Goal: Task Accomplishment & Management: Manage account settings

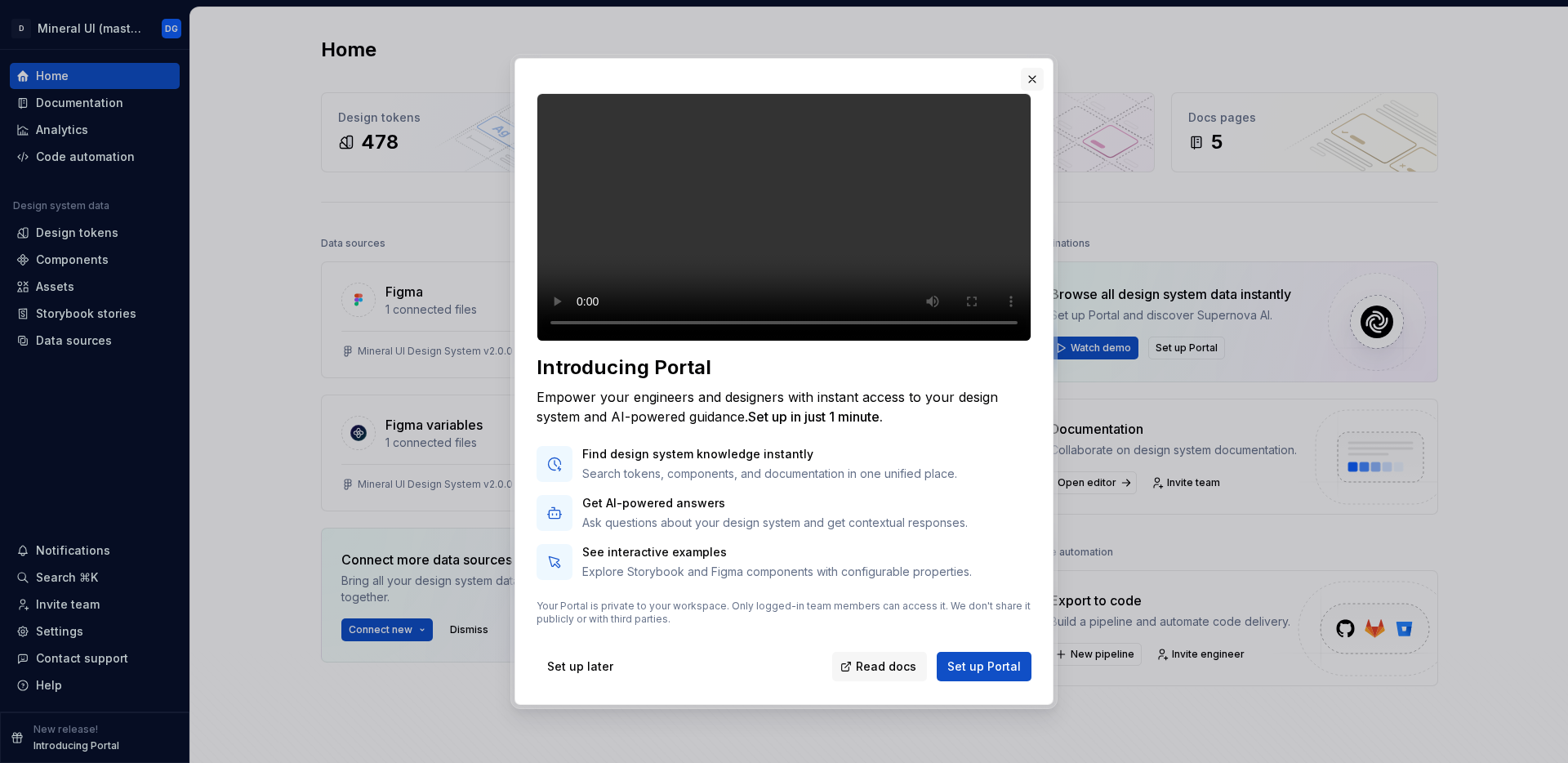
click at [1035, 68] on button "button" at bounding box center [1032, 78] width 23 height 23
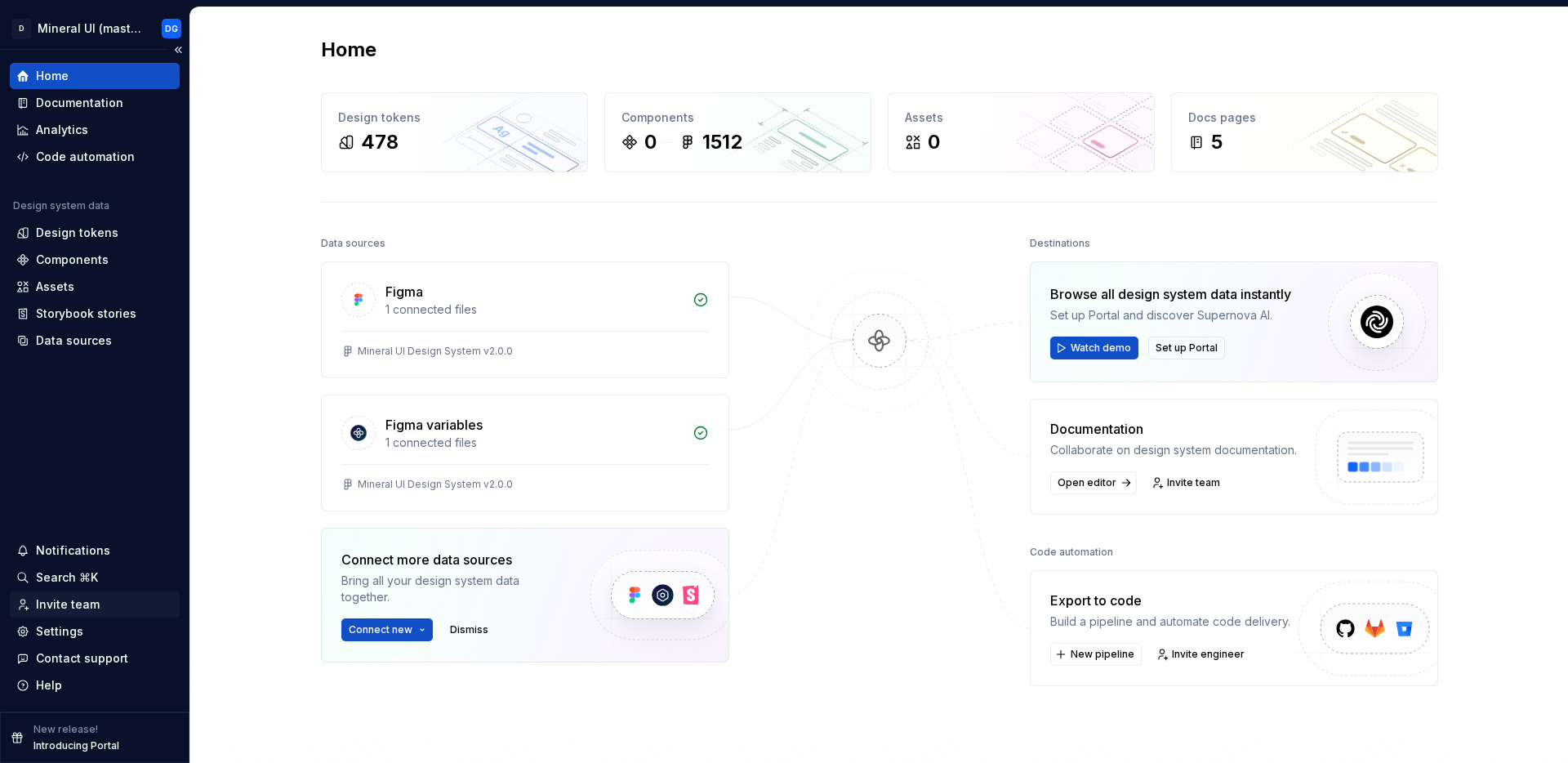
click at [74, 607] on div "Invite team" at bounding box center [68, 604] width 64 height 16
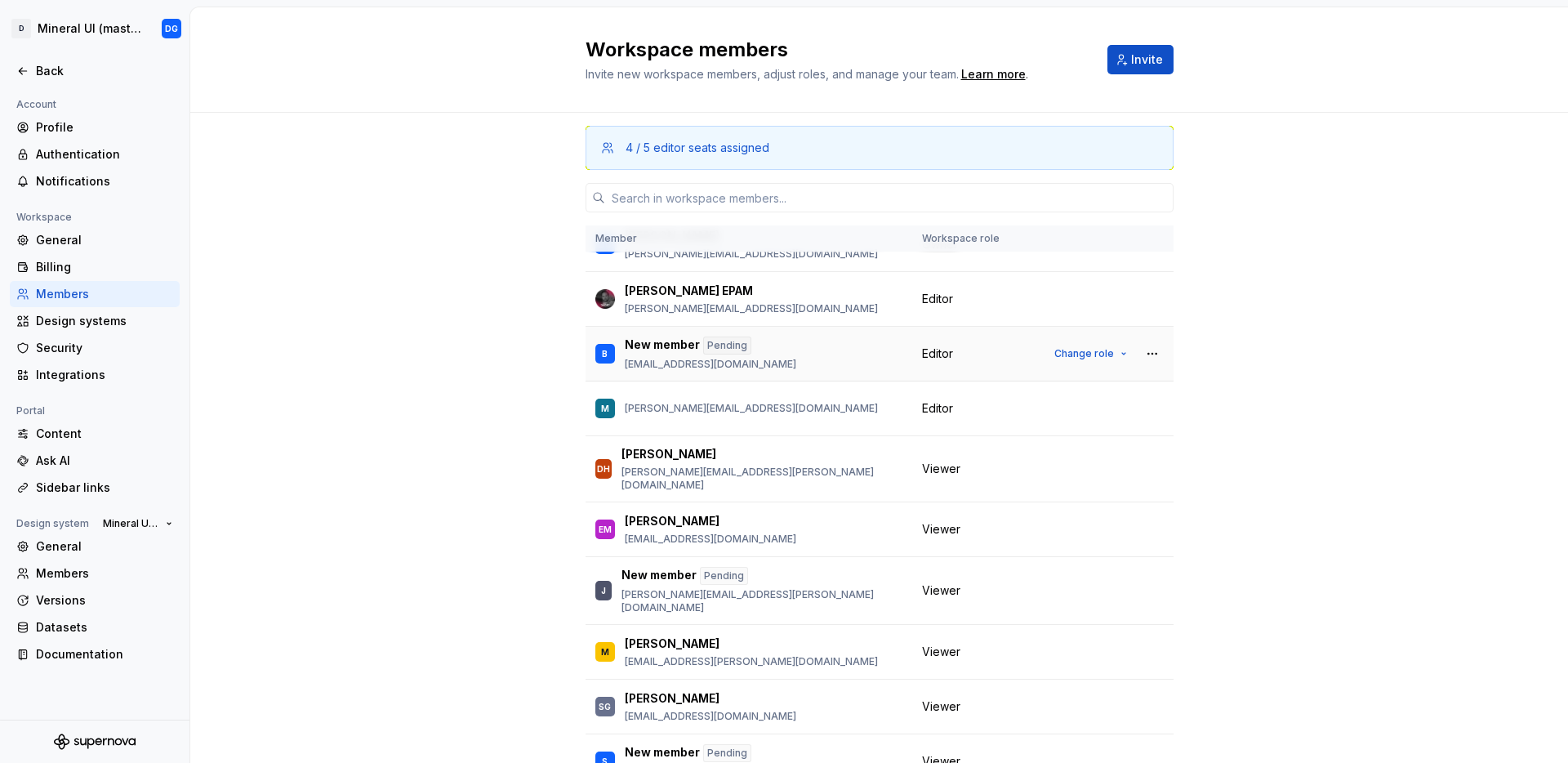
scroll to position [47, 0]
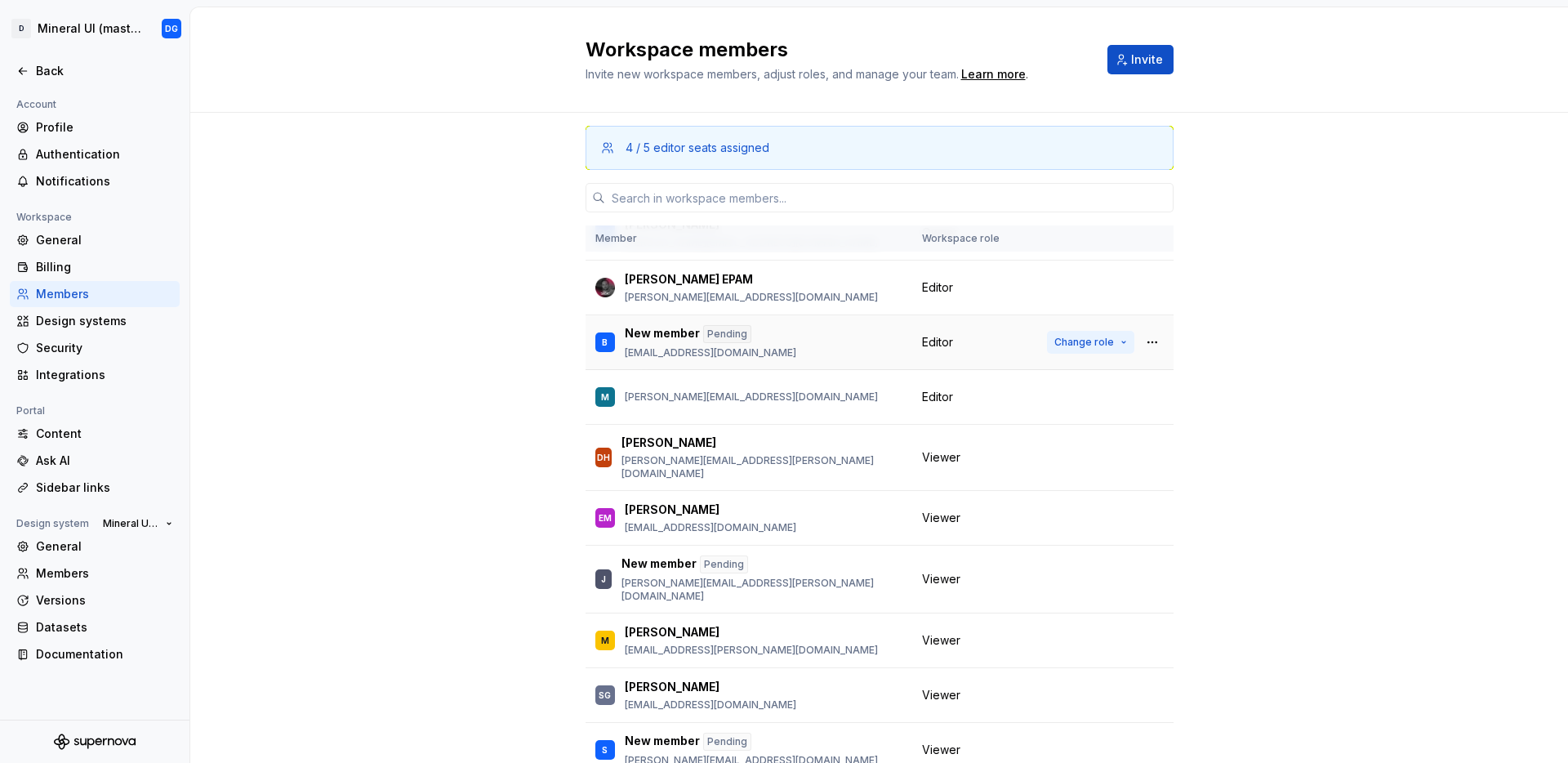
click at [1095, 338] on span "Change role" at bounding box center [1084, 342] width 59 height 14
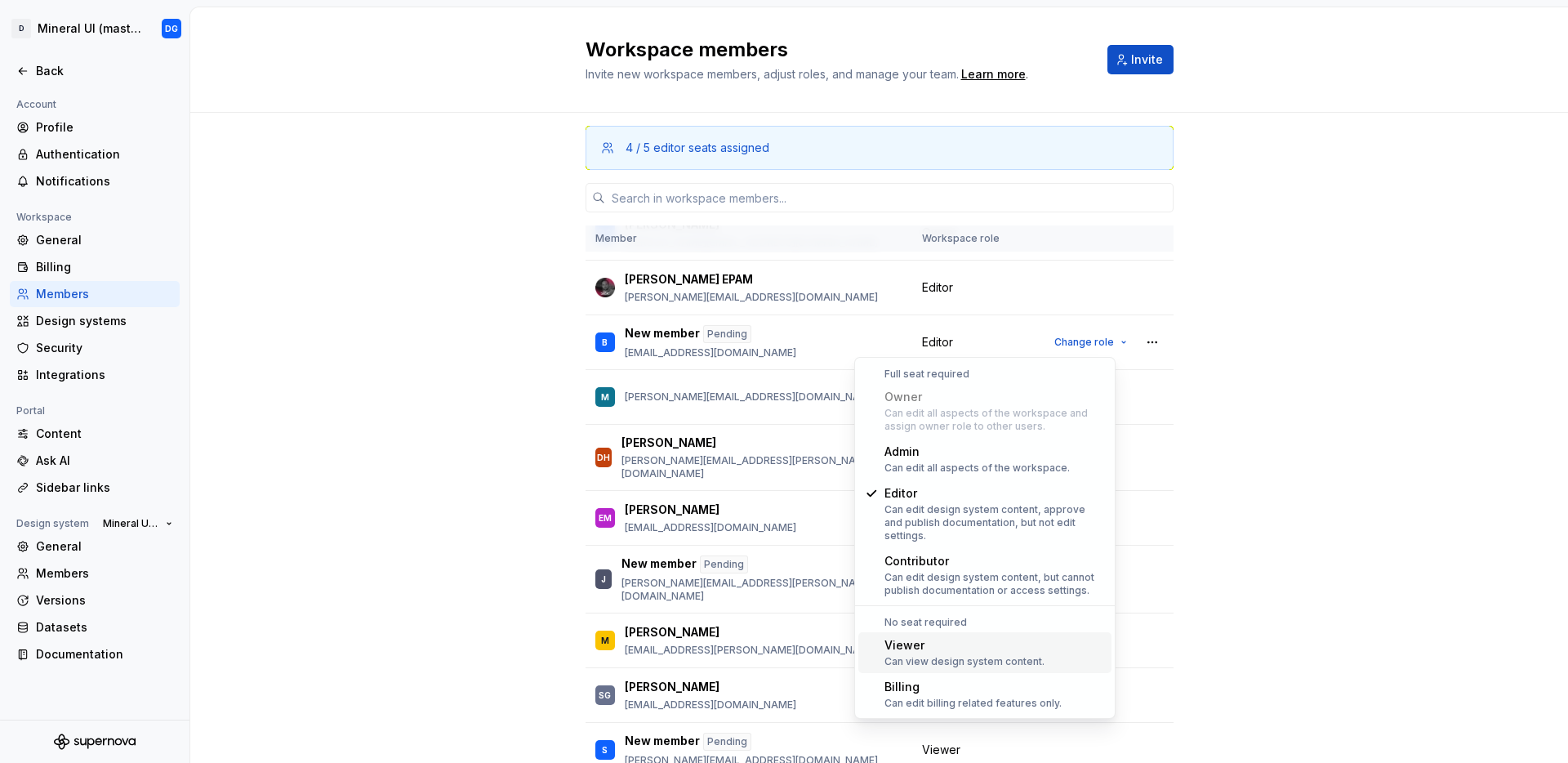
click at [915, 655] on div "Can view design system content." at bounding box center [965, 661] width 160 height 14
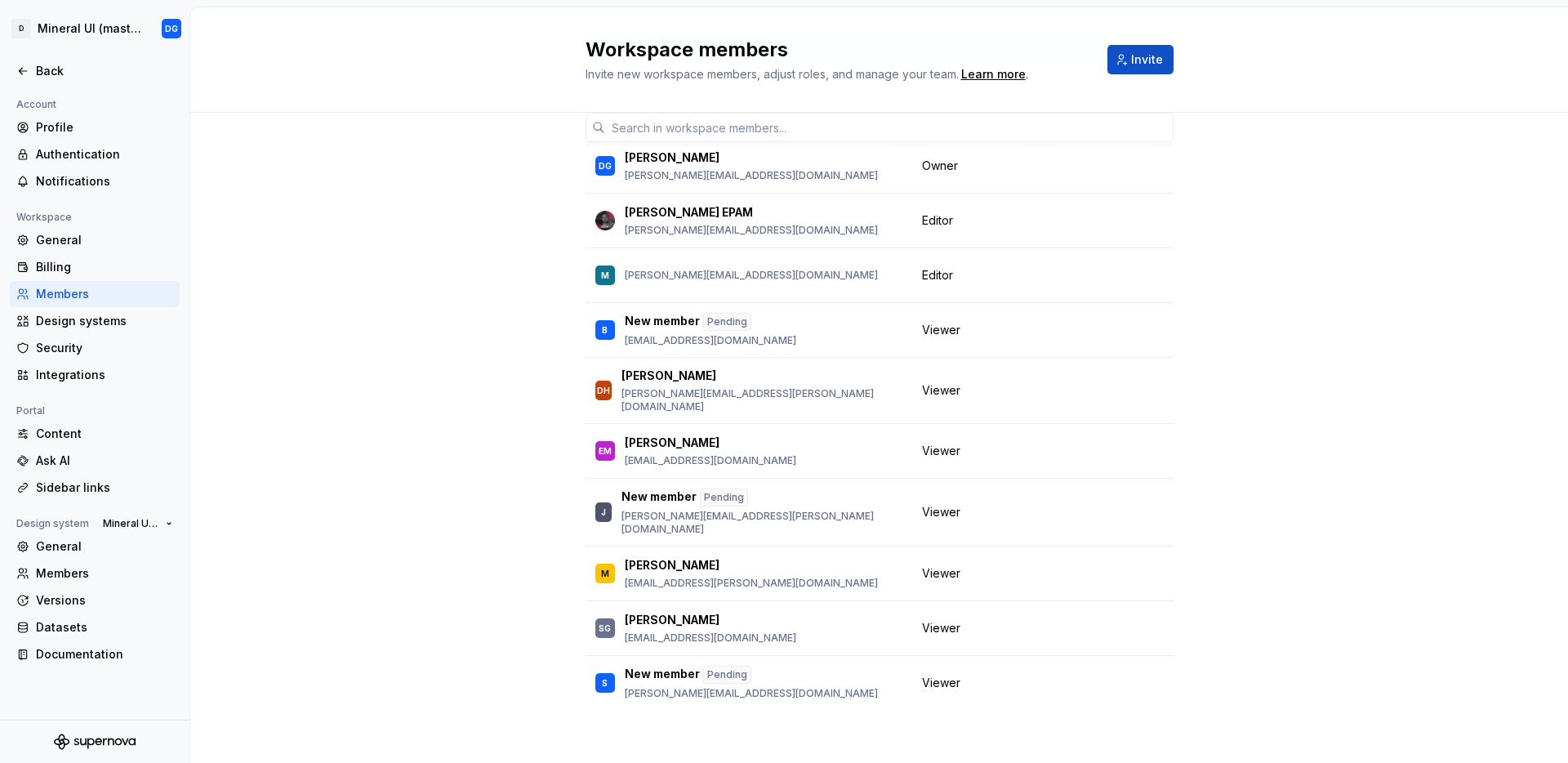
scroll to position [0, 0]
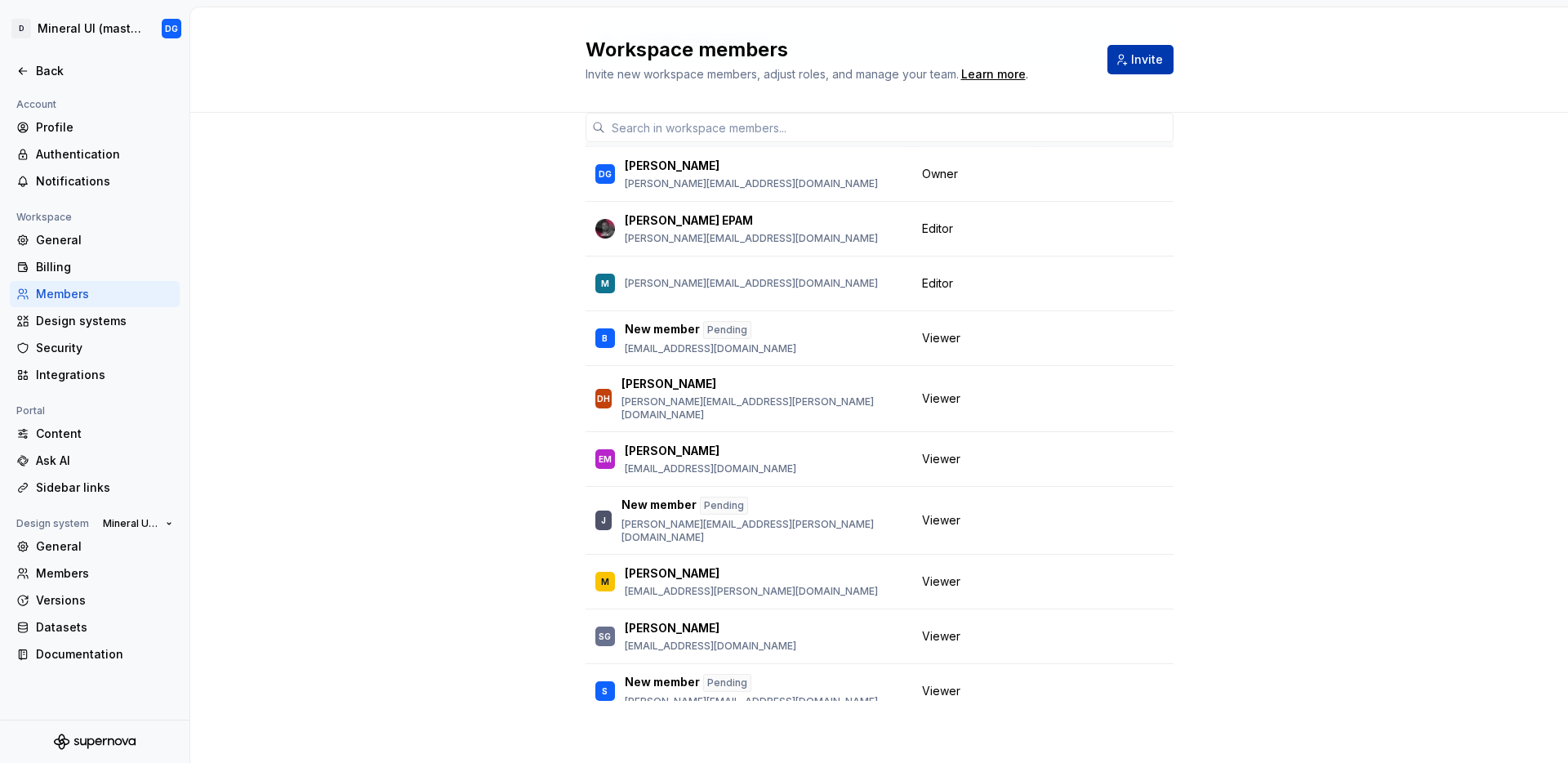
click at [1140, 65] on span "Invite" at bounding box center [1146, 59] width 32 height 16
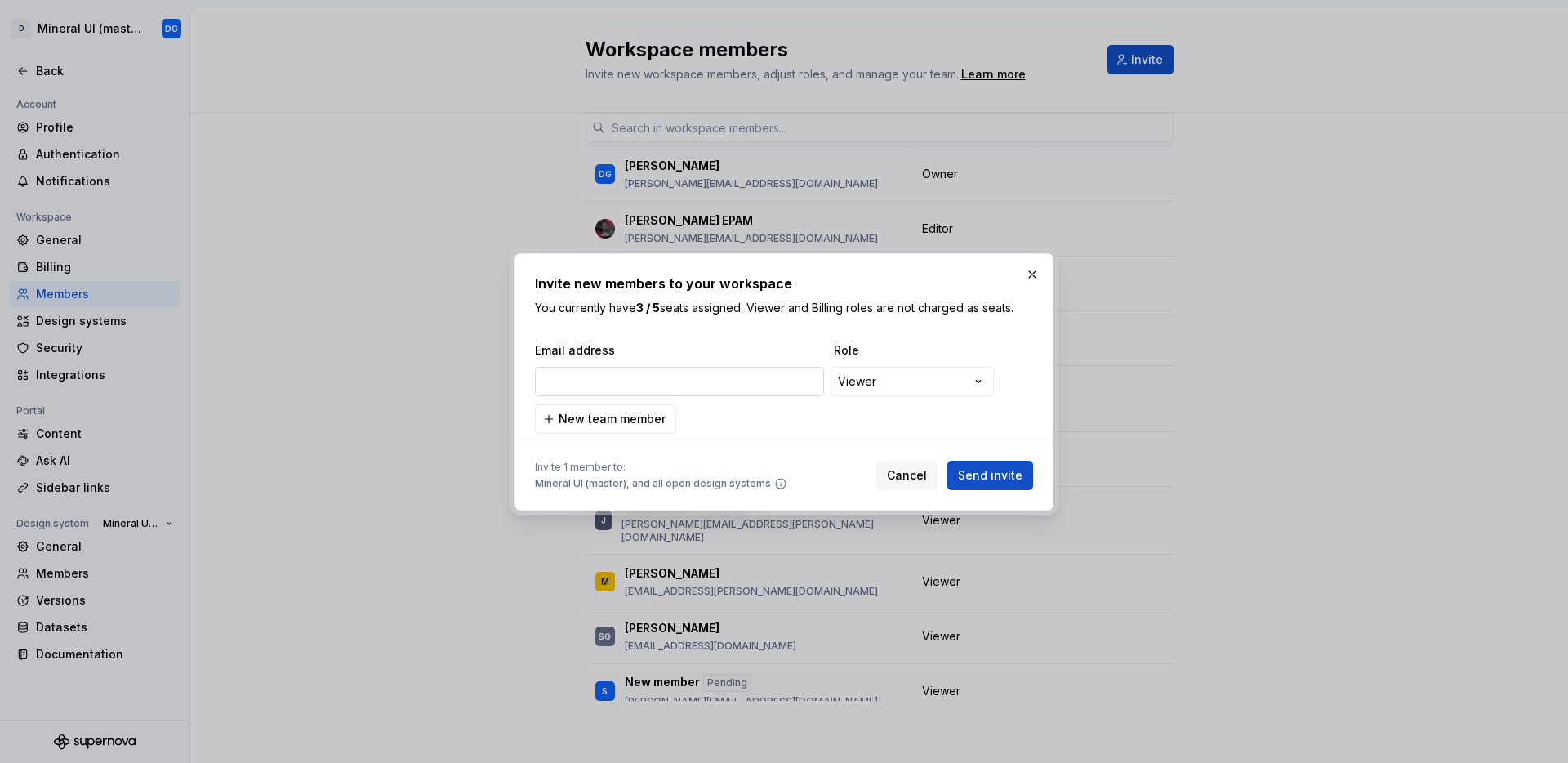
type input "[EMAIL_ADDRESS][DOMAIN_NAME]"
click at [991, 477] on span "Send invite" at bounding box center [990, 475] width 65 height 16
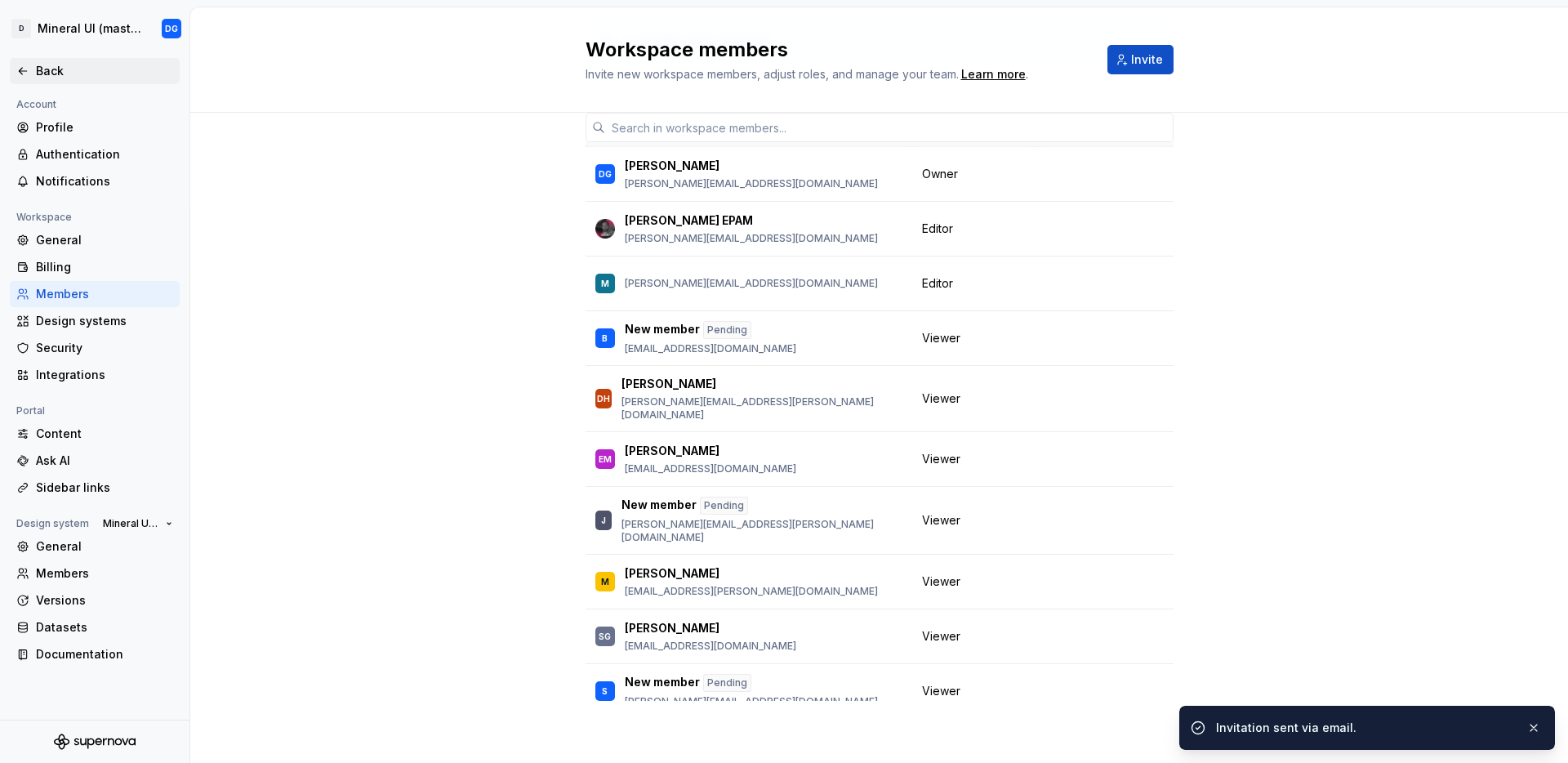
click at [43, 74] on div "Back" at bounding box center [105, 71] width 137 height 16
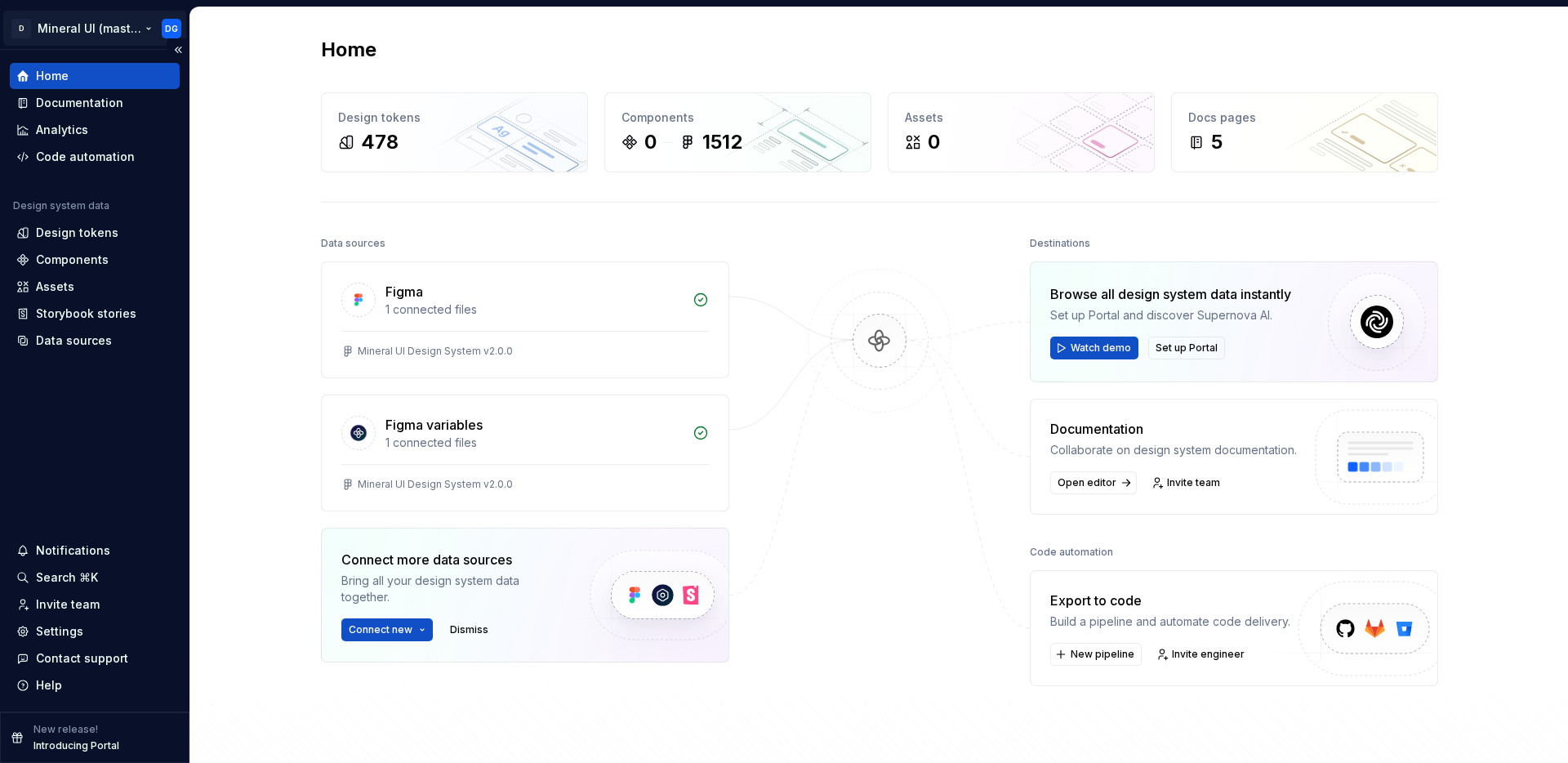
click at [146, 27] on html "D Mineral UI (master) DG Home Documentation Analytics Code automation Design sy…" at bounding box center [784, 381] width 1568 height 763
click at [225, 463] on html "D Mineral UI (master) DG Home Documentation Analytics Code automation Design sy…" at bounding box center [784, 381] width 1568 height 763
click at [67, 633] on div "Settings" at bounding box center [59, 631] width 48 height 16
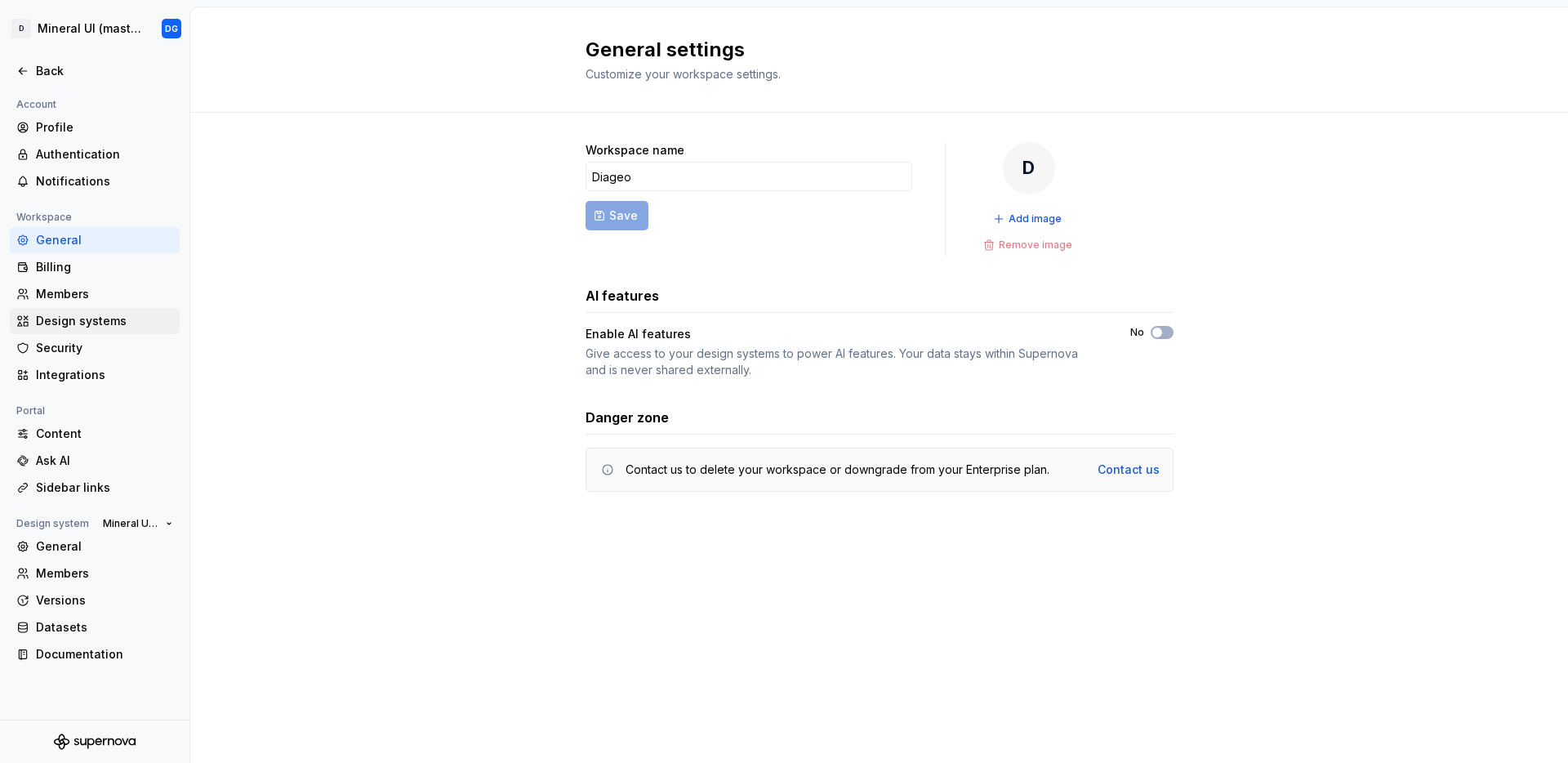
click at [70, 326] on div "Design systems" at bounding box center [105, 321] width 137 height 16
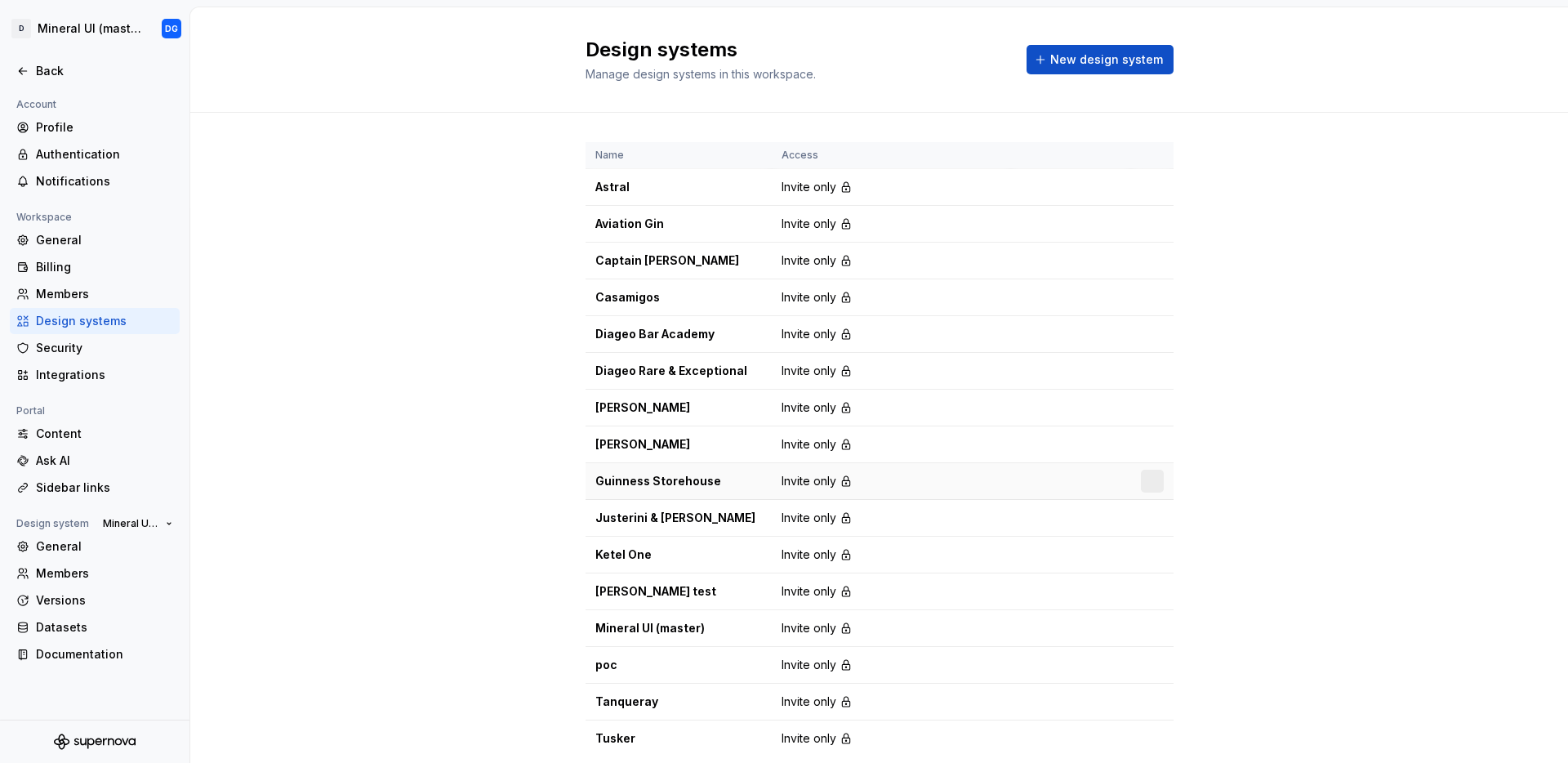
scroll to position [32, 0]
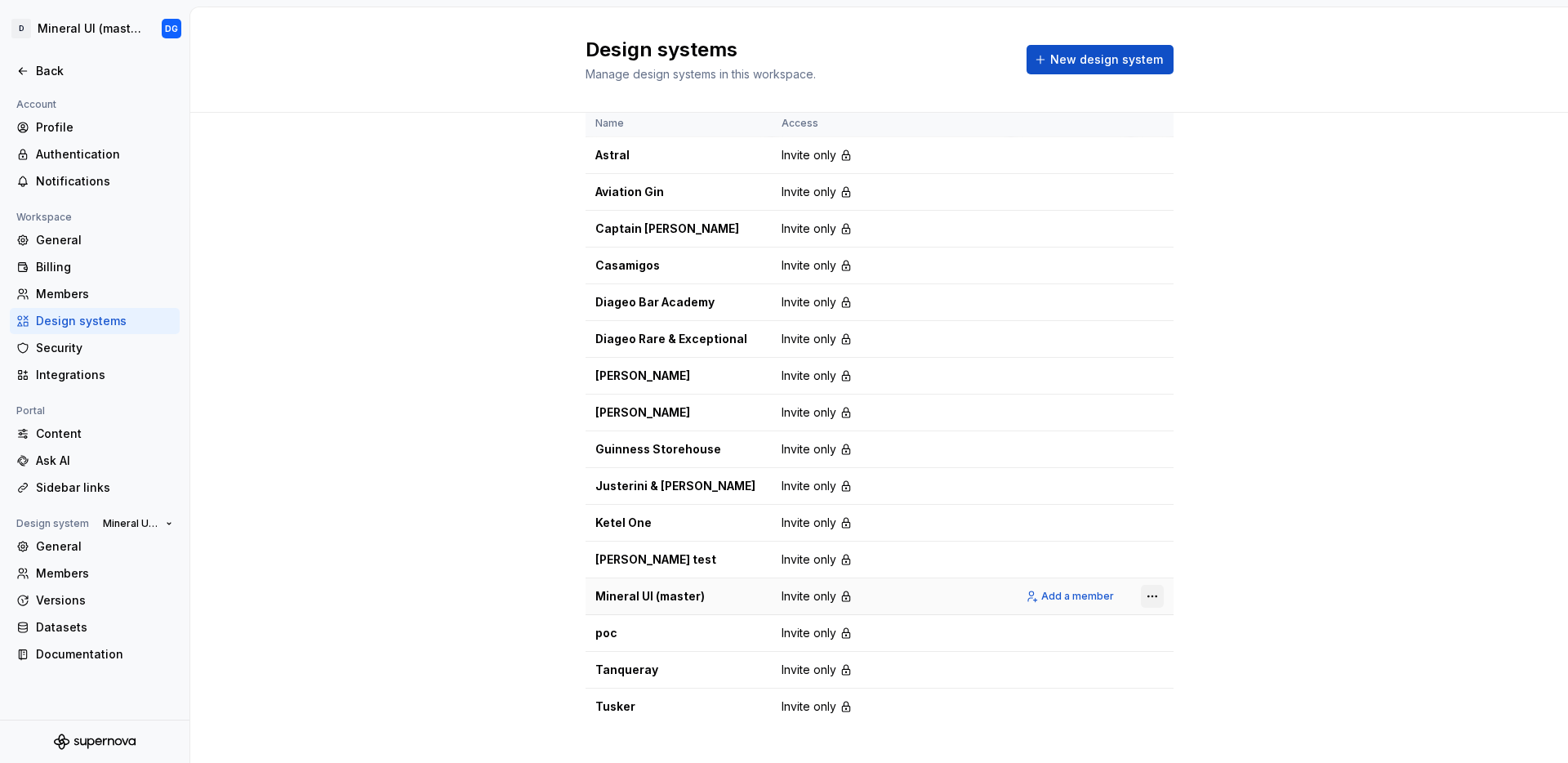
click at [1141, 595] on html "D Mineral UI (master) DG Back Account Profile Authentication Notifications Work…" at bounding box center [784, 381] width 1568 height 763
click at [1221, 650] on div "Design system settings" at bounding box center [1243, 654] width 155 height 16
click at [1221, 650] on div "Name Access Astral Invite only Add a member Aviation Gin Invite only Add a memb…" at bounding box center [879, 433] width 1378 height 705
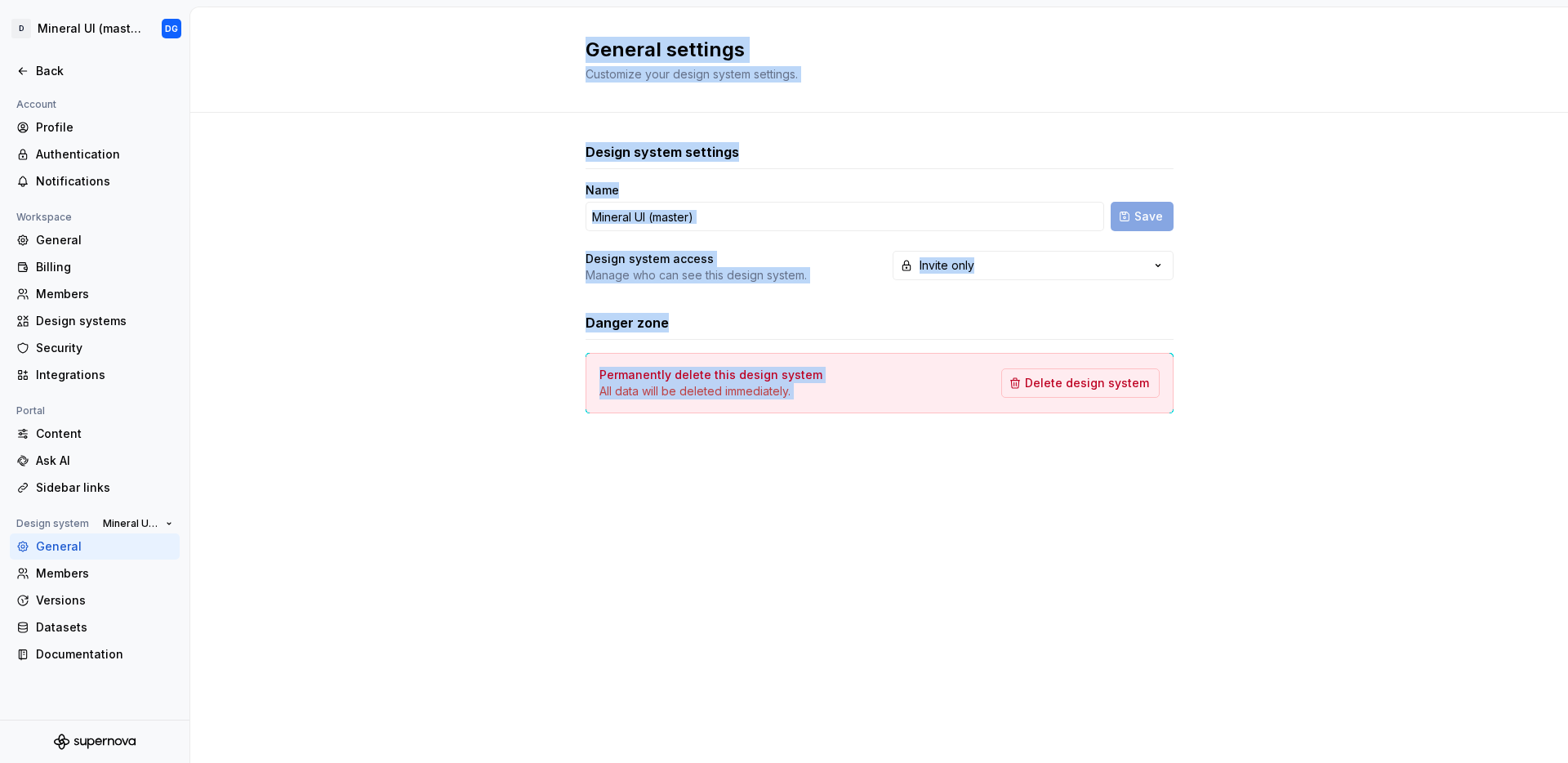
click at [1016, 84] on div "General settings Customize your design system settings." at bounding box center [879, 59] width 1378 height 105
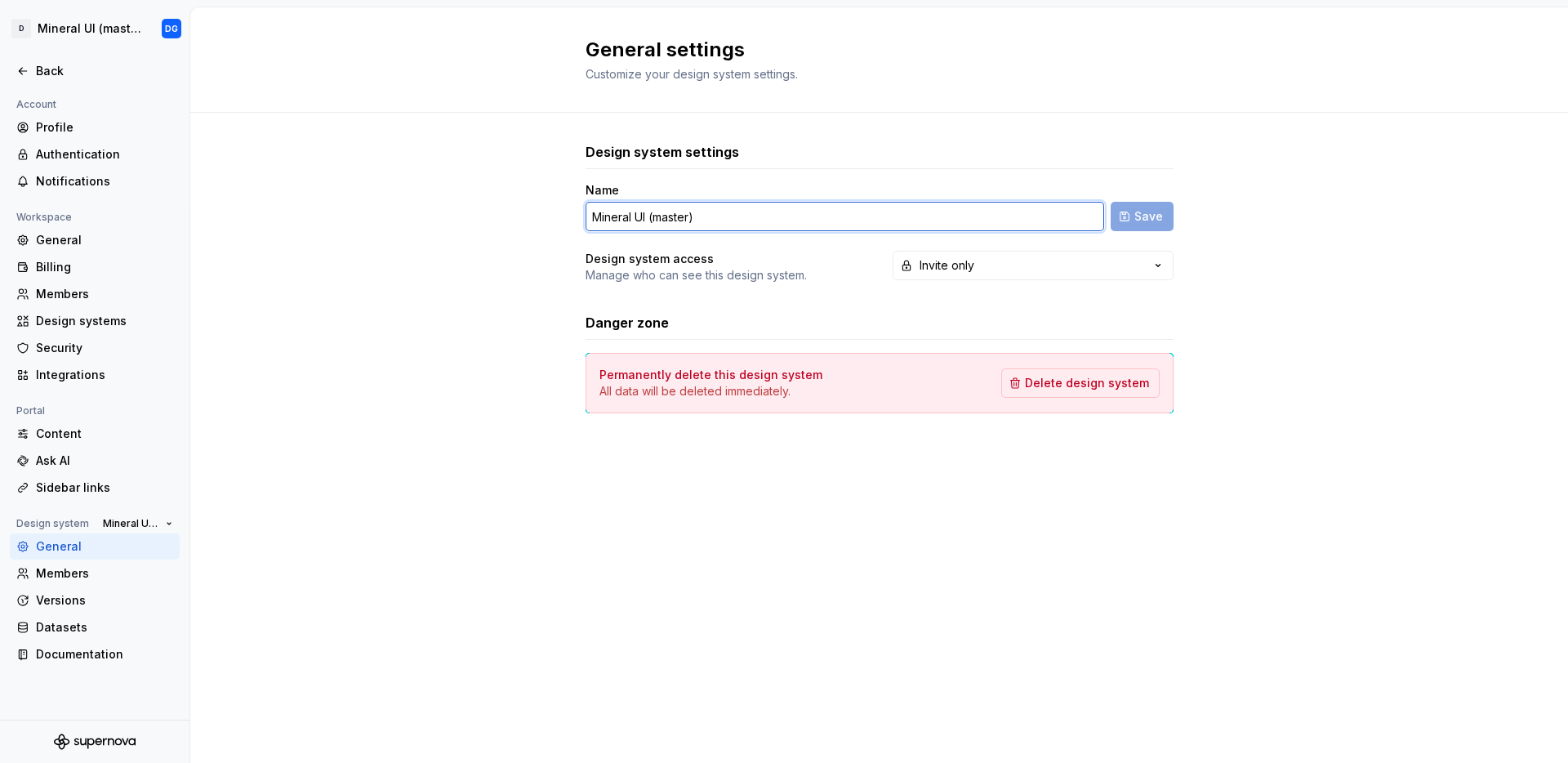
click at [664, 215] on input "Mineral UI (master)" at bounding box center [845, 216] width 519 height 30
click at [587, 219] on input "Mineral UI (master)" at bounding box center [845, 216] width 519 height 30
click at [603, 219] on input "Mineral UI (master)" at bounding box center [845, 216] width 519 height 30
type input "Bedrock UI (master)"
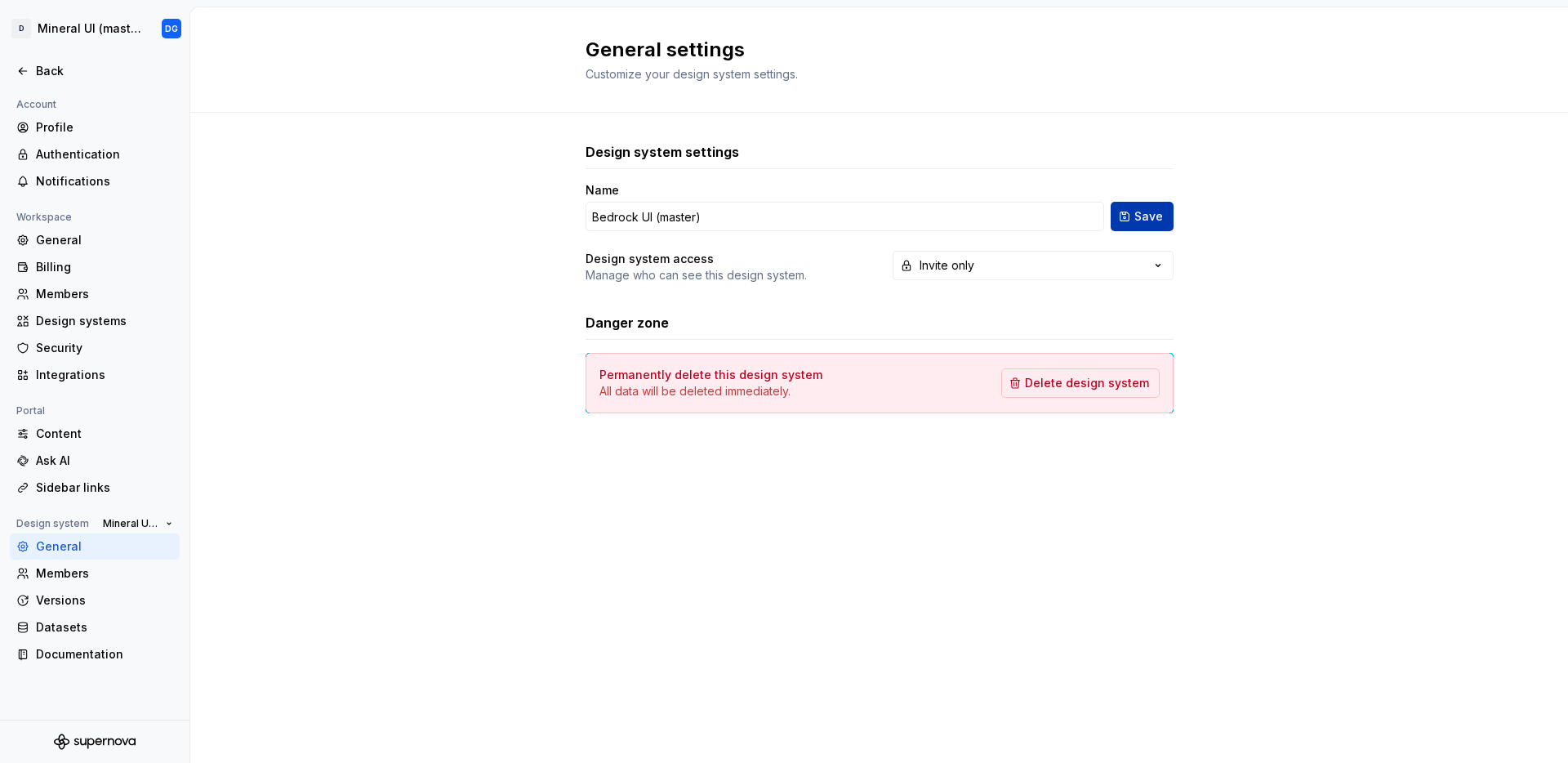
click at [1158, 223] on span "Save" at bounding box center [1149, 216] width 29 height 16
click at [34, 70] on div "Back" at bounding box center [95, 71] width 157 height 16
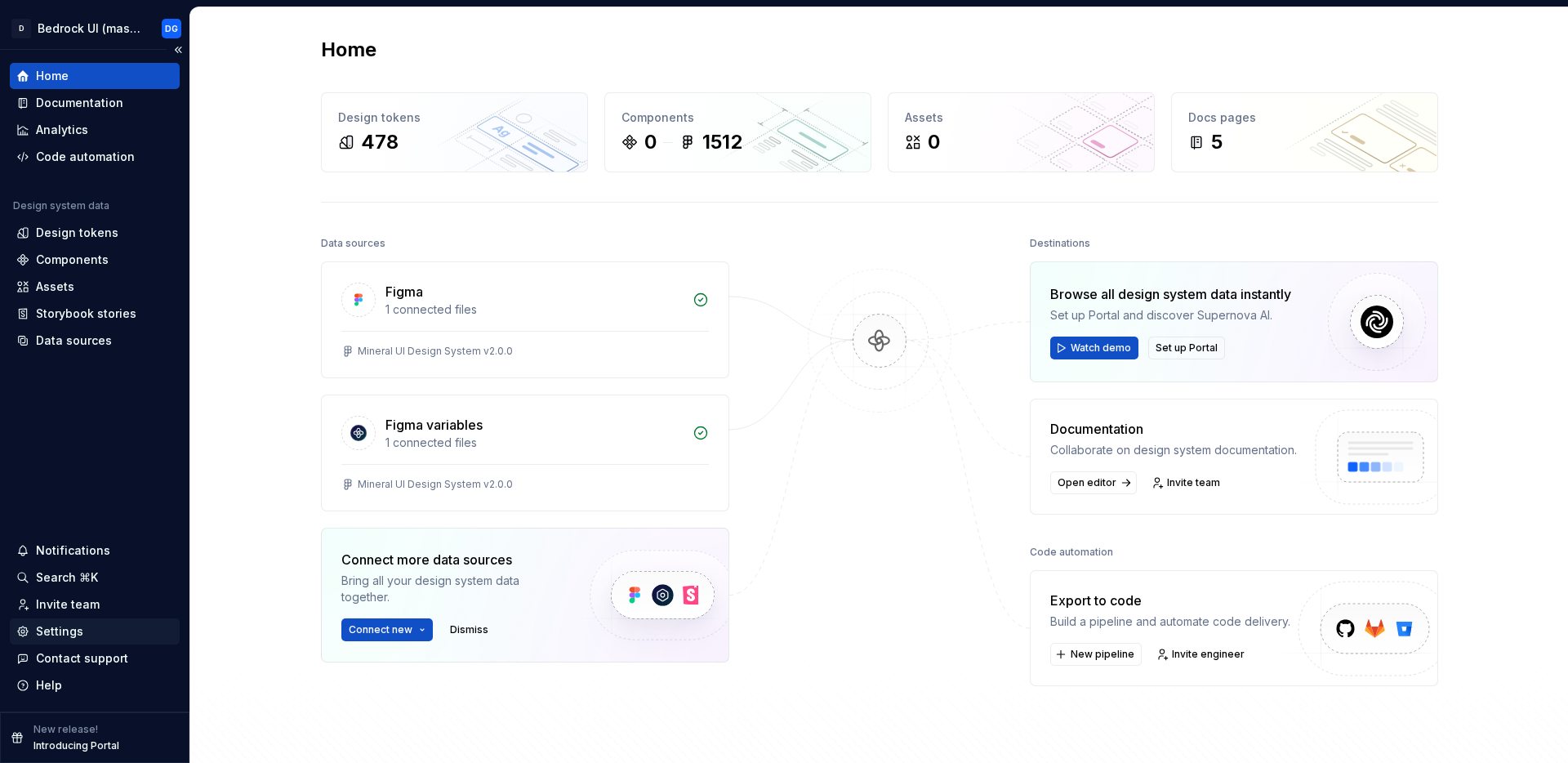
click at [61, 633] on div "Settings" at bounding box center [59, 631] width 48 height 16
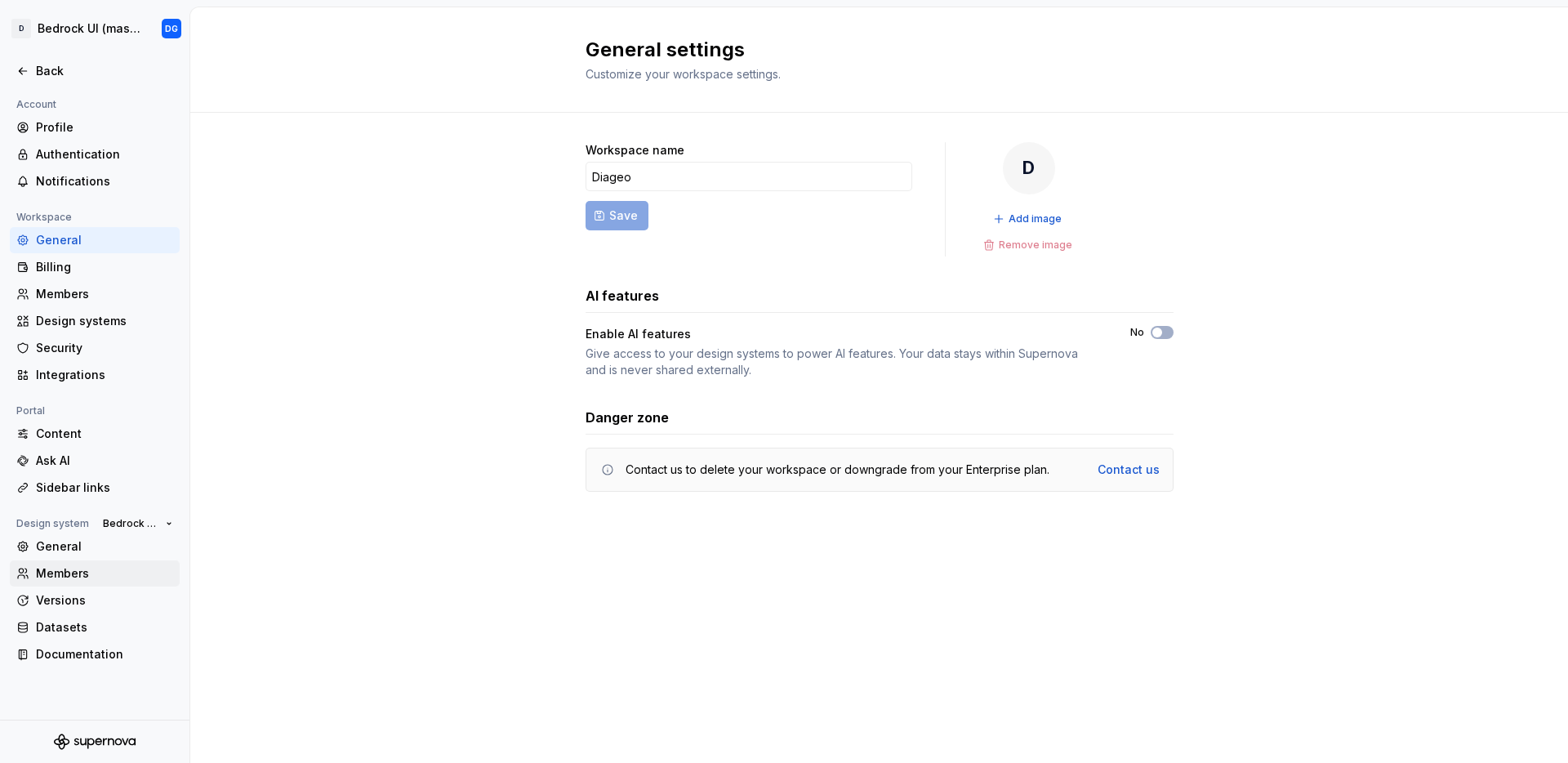
click at [71, 569] on div "Members" at bounding box center [105, 573] width 137 height 16
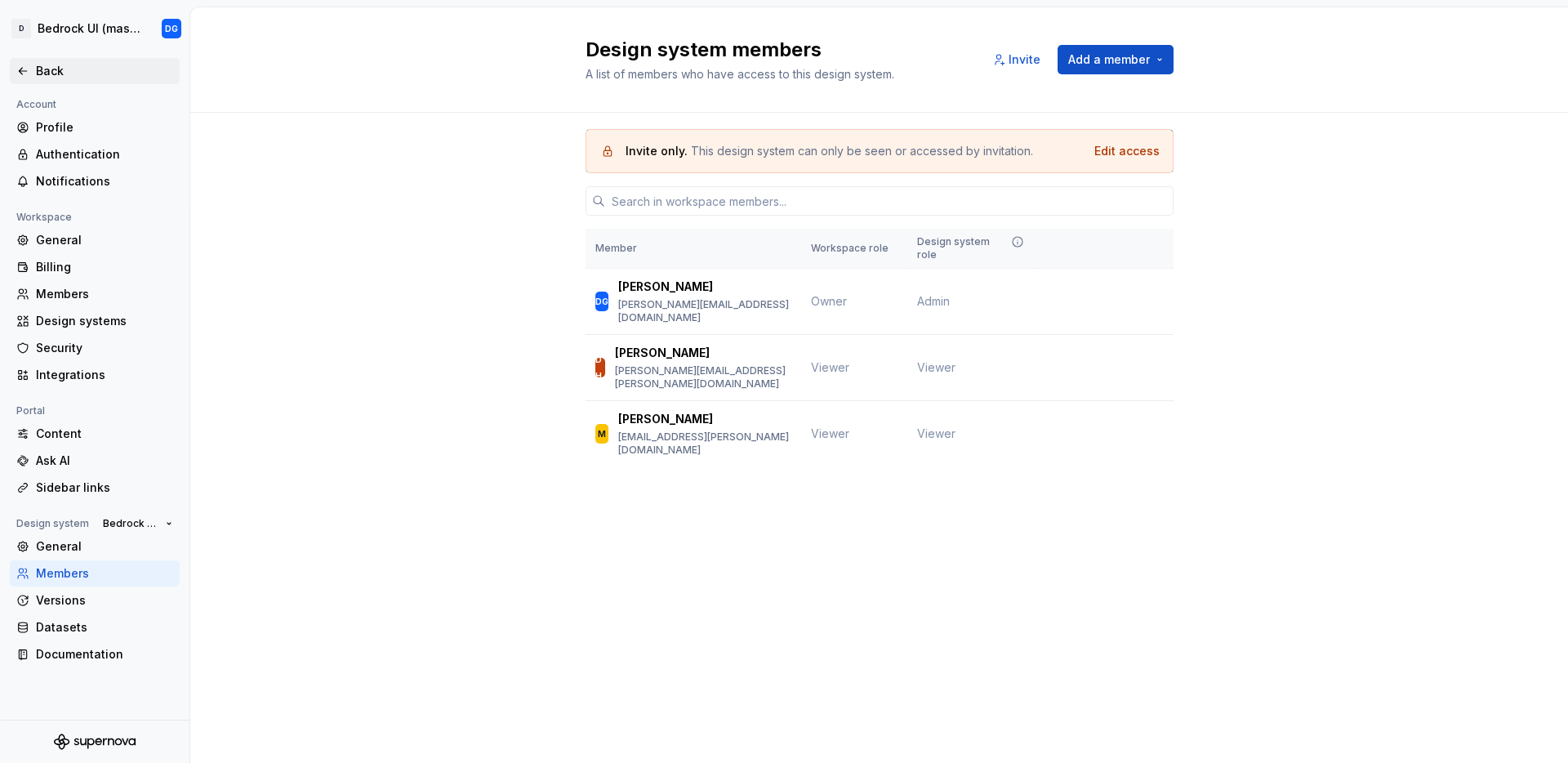
click at [22, 74] on icon at bounding box center [23, 71] width 14 height 14
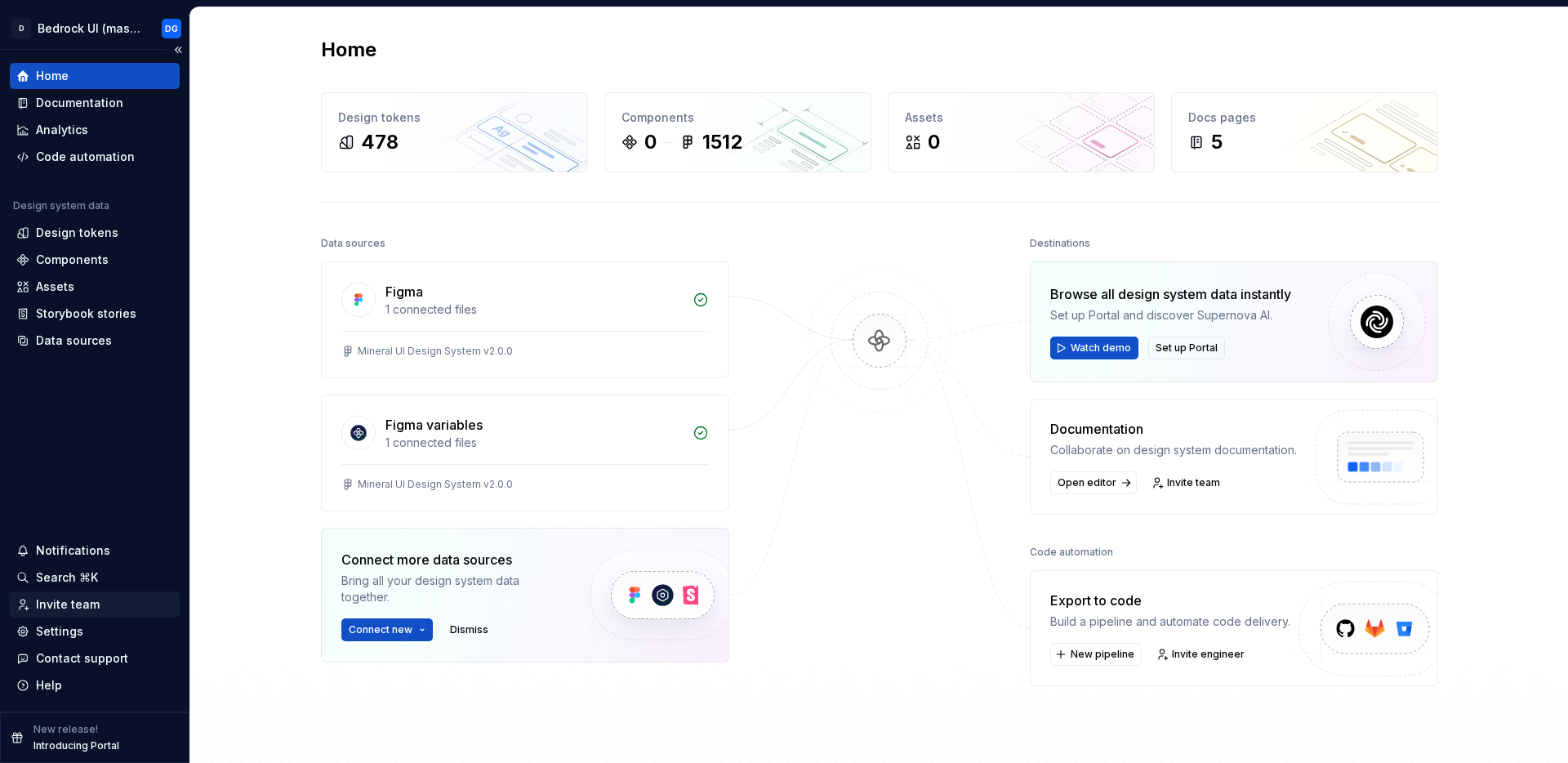
click at [68, 607] on div "Invite team" at bounding box center [68, 604] width 64 height 16
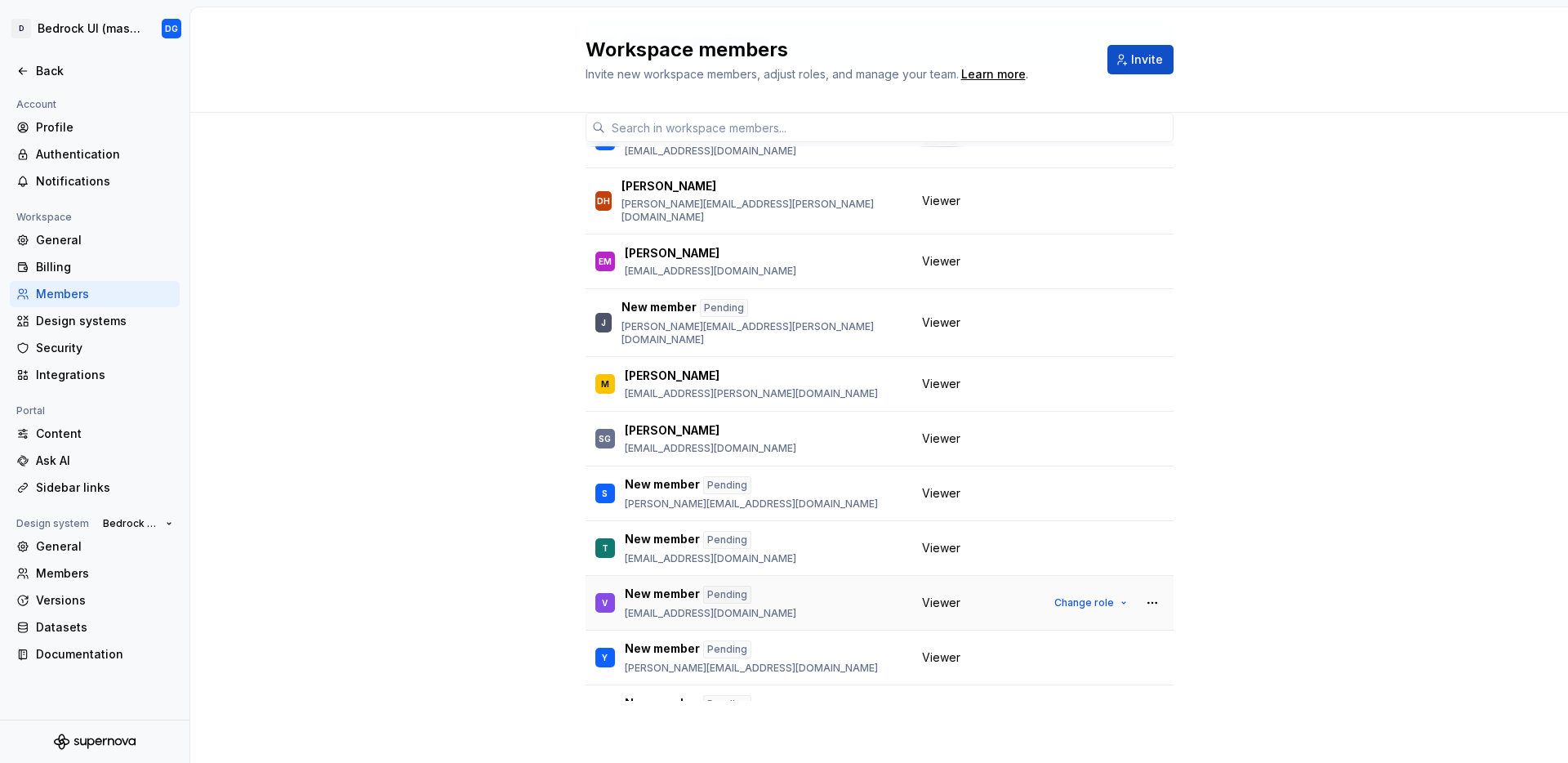
scroll to position [196, 0]
click at [1141, 592] on button "button" at bounding box center [1152, 603] width 23 height 23
click at [1279, 555] on div "3 / 5 editor seats assigned Member Workspace role DG [PERSON_NAME] [PERSON_NAME…" at bounding box center [879, 385] width 1378 height 755
click at [1141, 592] on button "button" at bounding box center [1152, 603] width 23 height 23
click at [1022, 606] on div "Send invitation again" at bounding box center [1025, 611] width 123 height 16
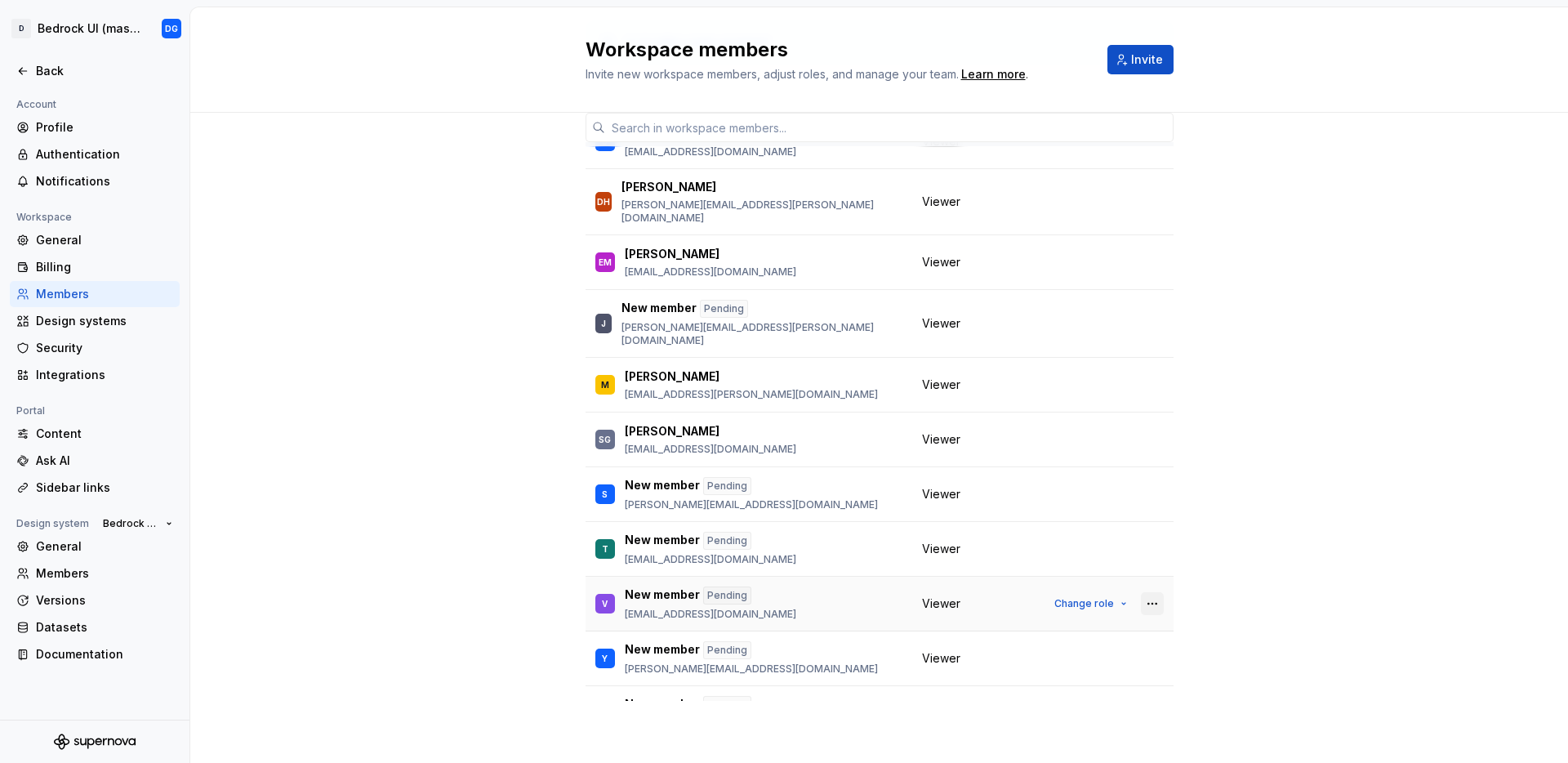
click at [1141, 592] on button "button" at bounding box center [1152, 603] width 23 height 23
click at [1012, 608] on div "Send invitation again" at bounding box center [1025, 611] width 123 height 16
click at [1141, 592] on button "button" at bounding box center [1152, 603] width 23 height 23
click at [1070, 643] on div "Remove from workspace" at bounding box center [1034, 644] width 141 height 16
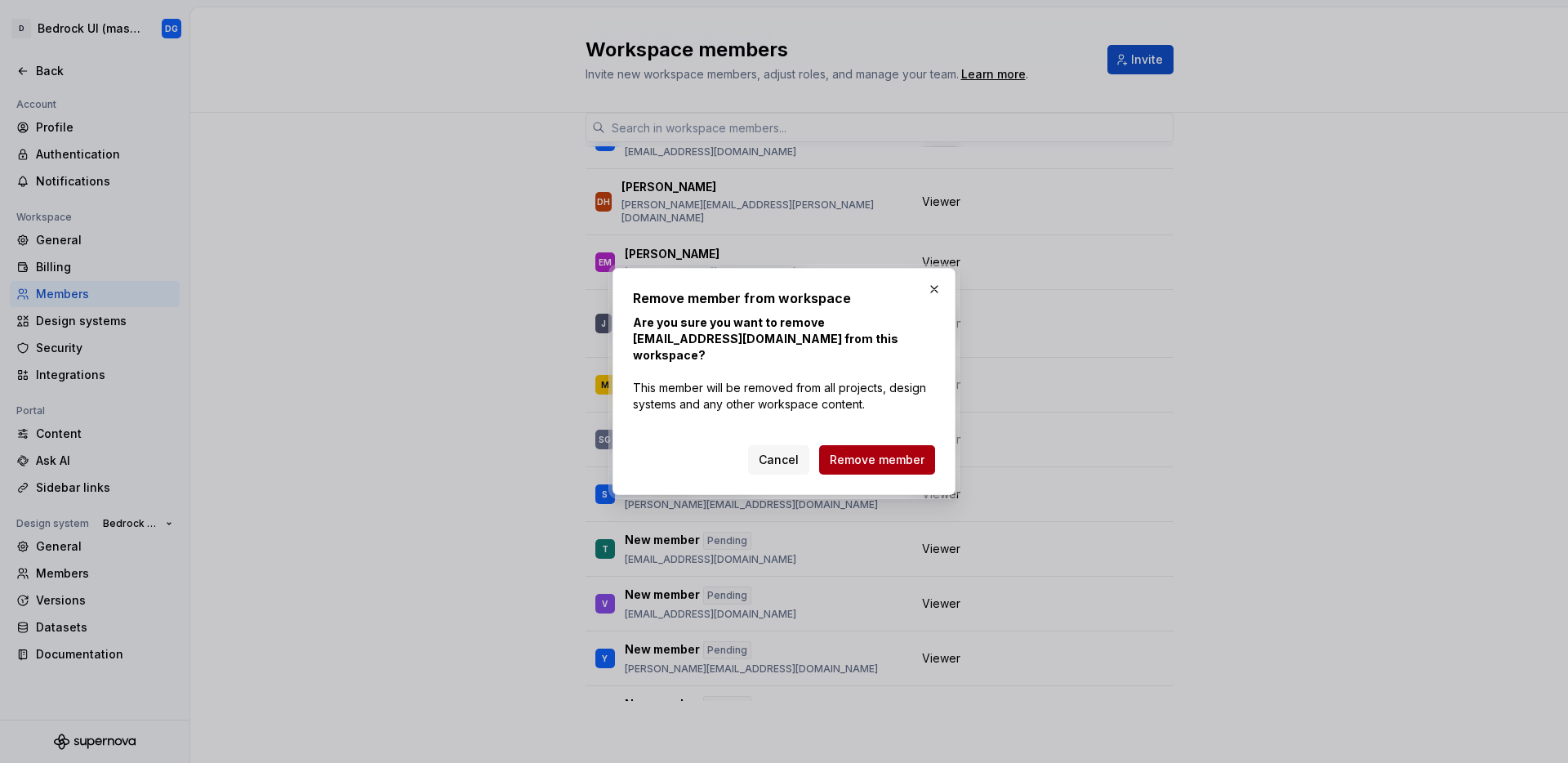
click at [896, 458] on span "Remove member" at bounding box center [877, 459] width 95 height 16
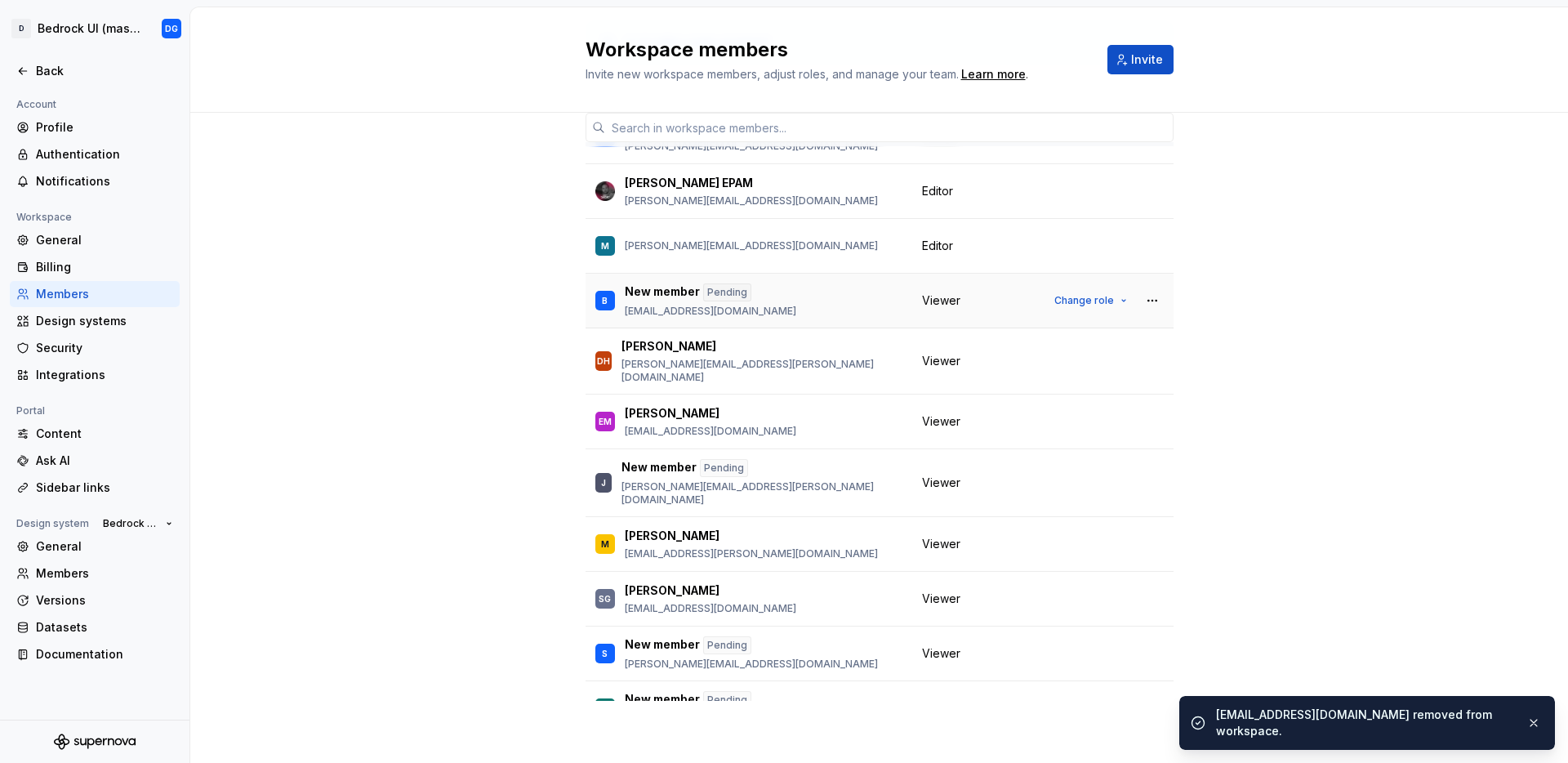
scroll to position [37, 0]
click at [1151, 64] on span "Invite" at bounding box center [1146, 59] width 32 height 16
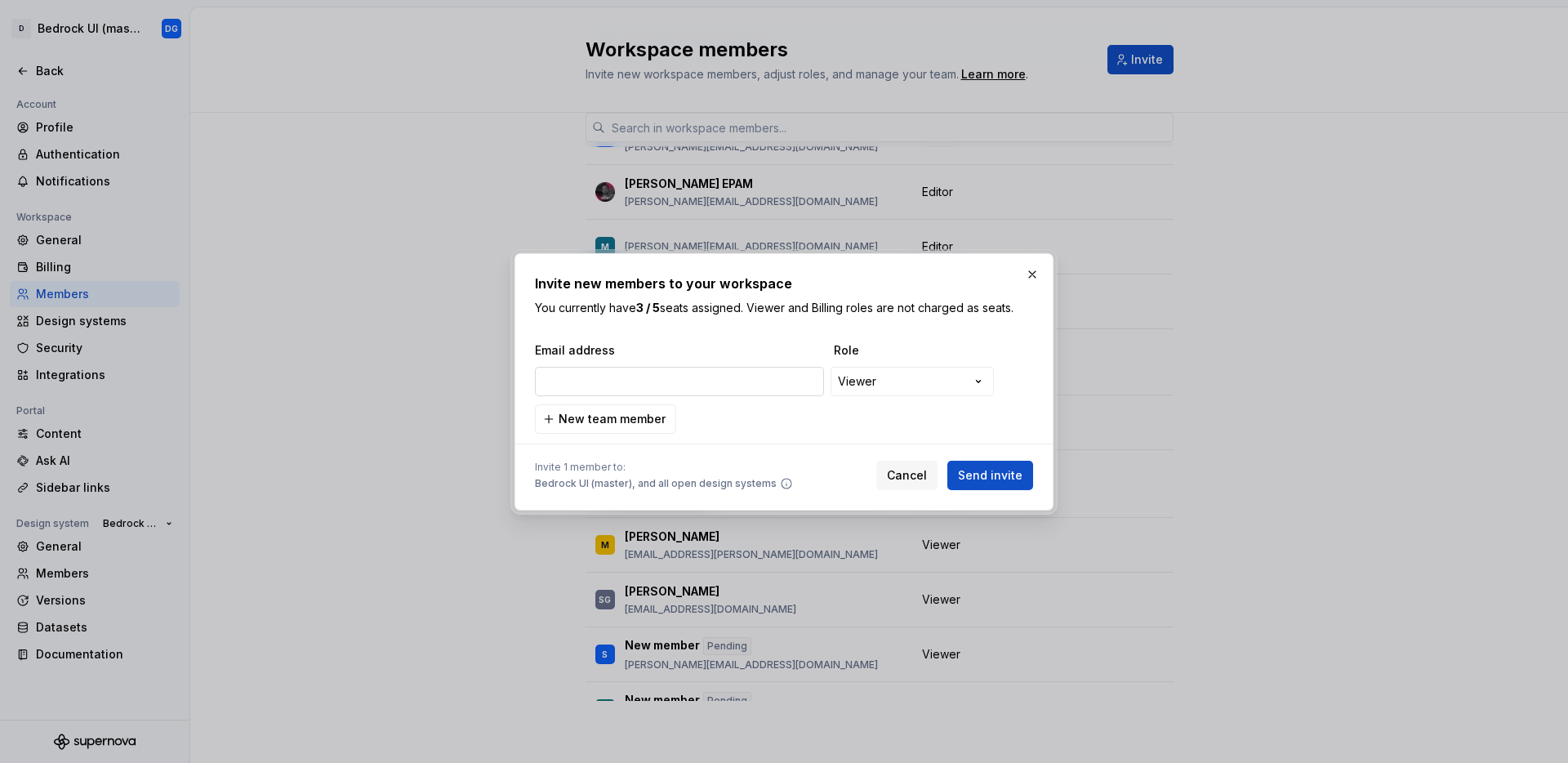
type input "[EMAIL_ADDRESS][DOMAIN_NAME]"
click at [986, 481] on span "Send invite" at bounding box center [990, 475] width 65 height 16
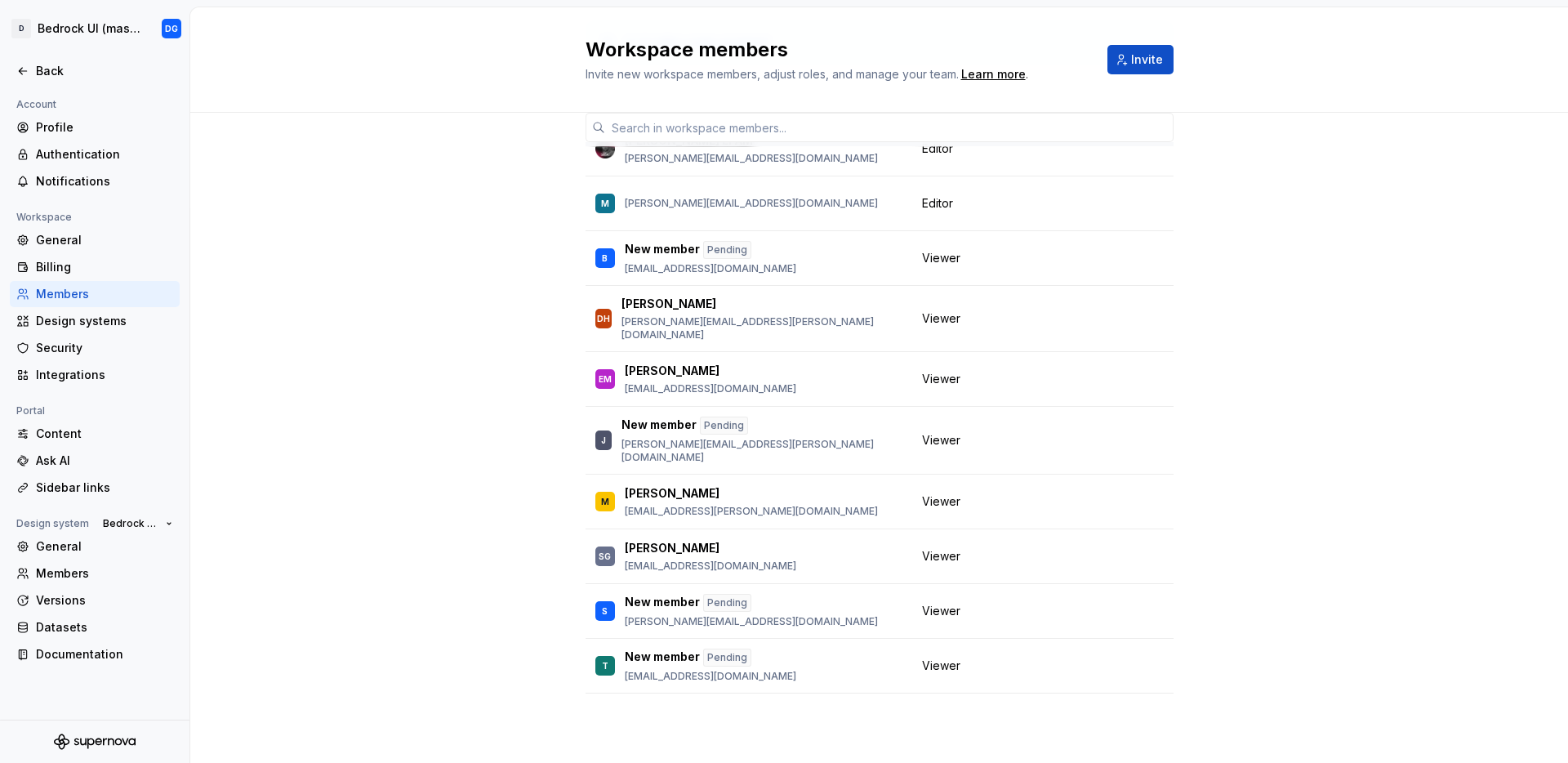
scroll to position [212, 0]
